Goal: Transaction & Acquisition: Purchase product/service

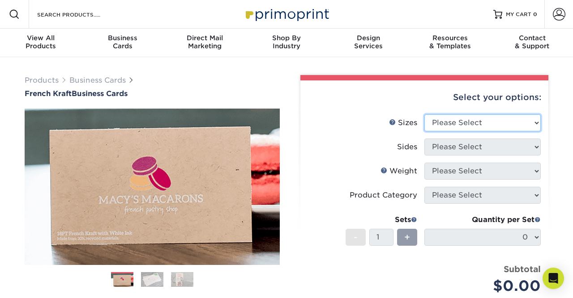
click at [454, 121] on select "Please Select 1.5" x 3.5" - Mini 1.75" x 3.5" - Mini 2" x 2" - Square 2" x 3" -…" at bounding box center [482, 123] width 116 height 17
select select "2.00x3.50"
click option "2" x 3.5" - Standard" at bounding box center [0, 0] width 0 height 0
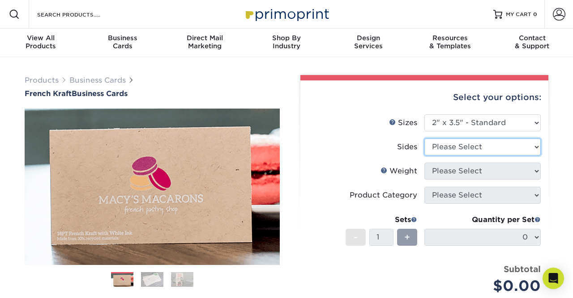
select select "13abbda7-1d64-4f25-8bb2-c179b224825d"
click option "Print Both Sides" at bounding box center [0, 0] width 0 height 0
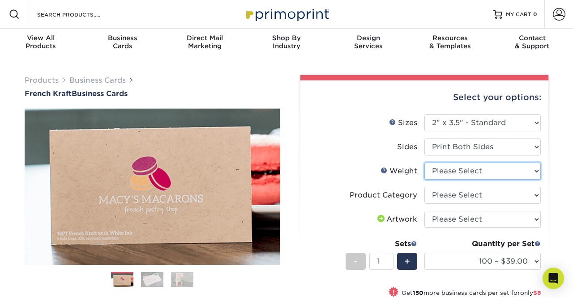
select select "18PTUCKRAFT"
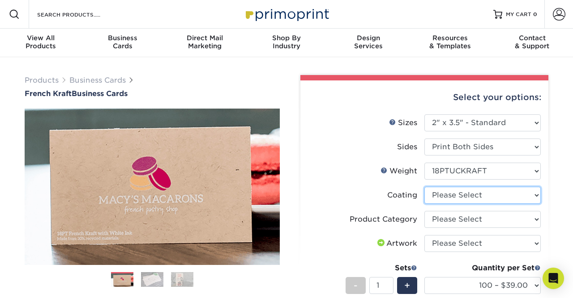
click at [424, 187] on select at bounding box center [482, 195] width 116 height 17
select select "3e7618de-abca-4bda-9f97-8b9129e913d8"
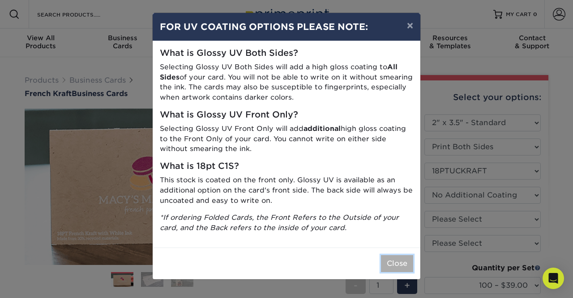
click at [396, 263] on button "Close" at bounding box center [397, 263] width 32 height 17
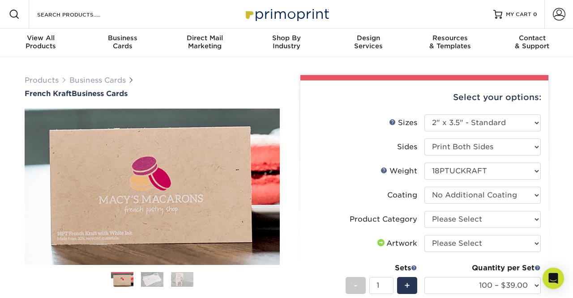
scroll to position [47, 0]
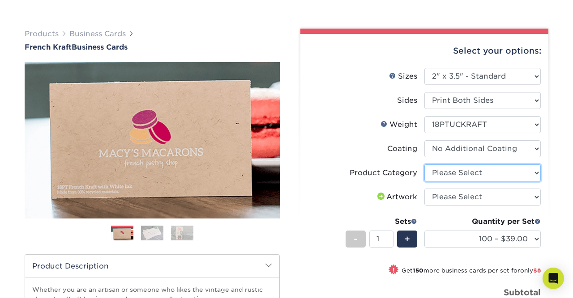
click at [424, 165] on select "Please Select Business Cards" at bounding box center [482, 173] width 116 height 17
select select "3b5148f1-0588-4f88-a218-97bcfdce65c1"
click option "Business Cards" at bounding box center [0, 0] width 0 height 0
click at [344, 120] on label "Weight Help Weight" at bounding box center [366, 124] width 116 height 17
click at [155, 234] on img at bounding box center [152, 233] width 22 height 16
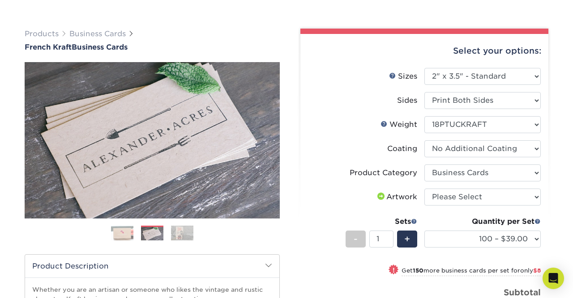
click at [182, 234] on img at bounding box center [182, 233] width 22 height 16
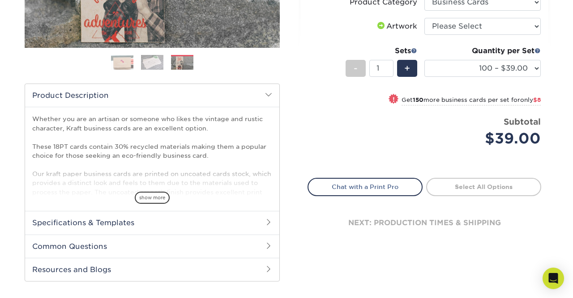
scroll to position [0, 0]
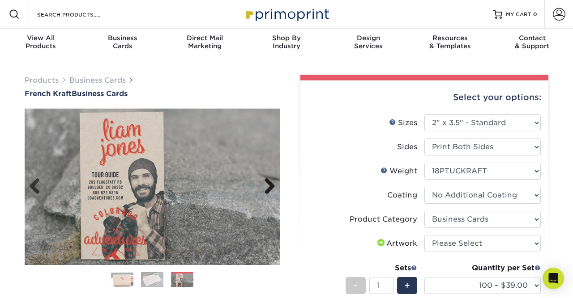
click at [272, 185] on link "Next" at bounding box center [266, 187] width 18 height 18
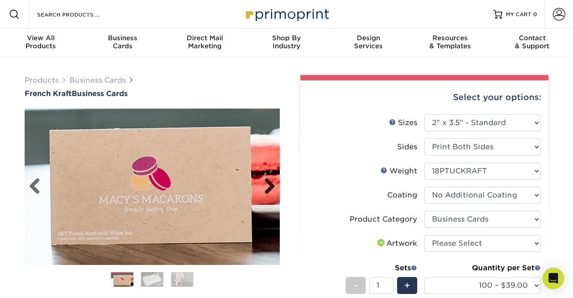
click at [272, 185] on link "Next" at bounding box center [266, 187] width 18 height 18
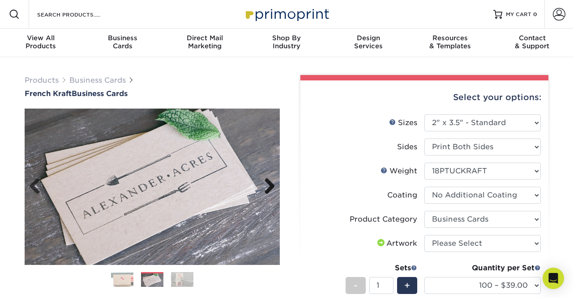
click at [272, 185] on link "Next" at bounding box center [266, 187] width 18 height 18
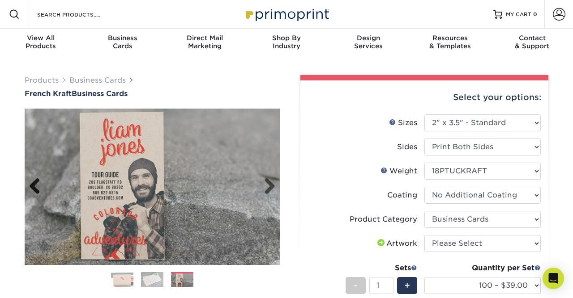
click at [34, 184] on link "Previous" at bounding box center [38, 187] width 18 height 18
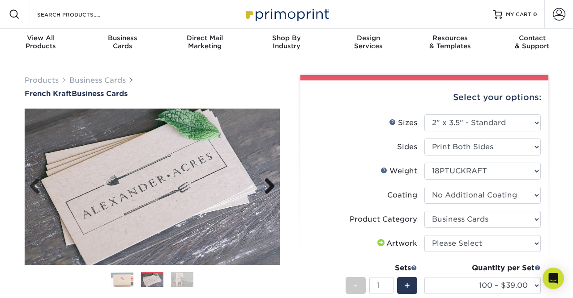
click at [269, 188] on link "Next" at bounding box center [266, 187] width 18 height 18
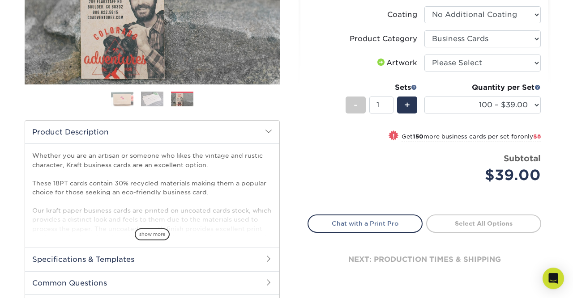
scroll to position [186, 0]
